Goal: Task Accomplishment & Management: Complete application form

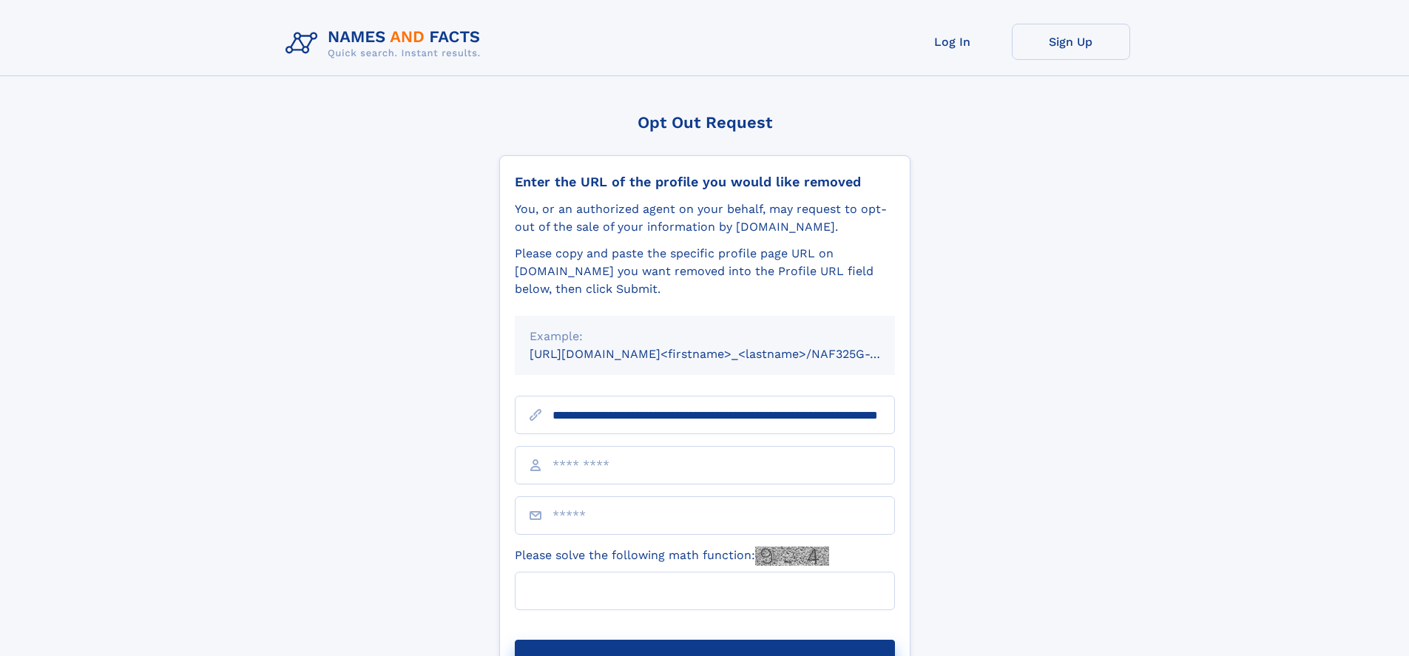
scroll to position [0, 147]
type input "**********"
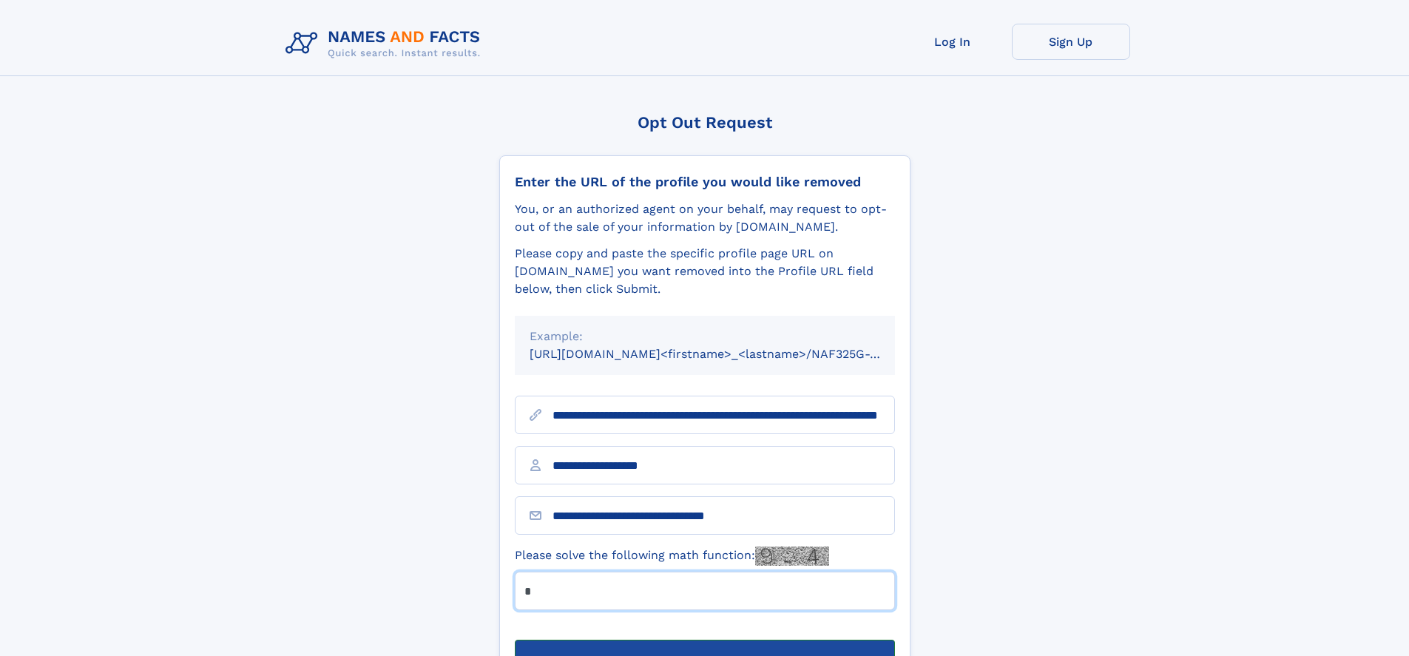
type input "*"
click at [704, 640] on button "Submit Opt Out Request" at bounding box center [705, 663] width 380 height 47
